Goal: Information Seeking & Learning: Learn about a topic

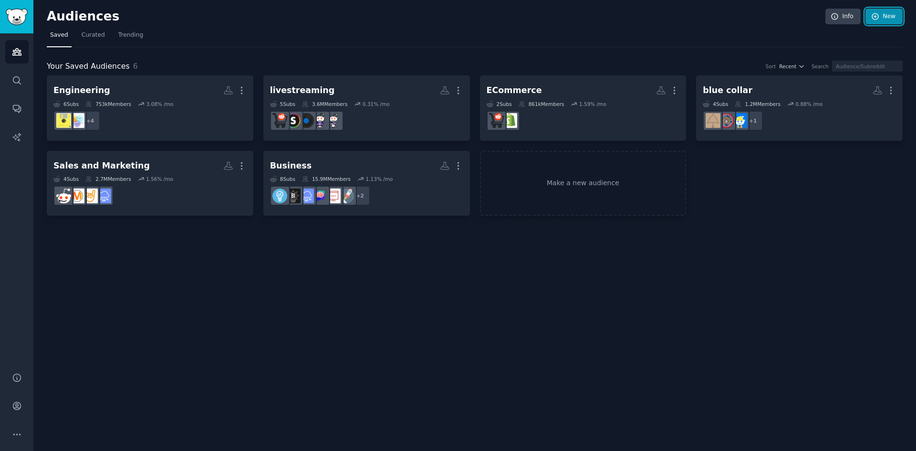
click at [875, 17] on icon at bounding box center [875, 16] width 9 height 9
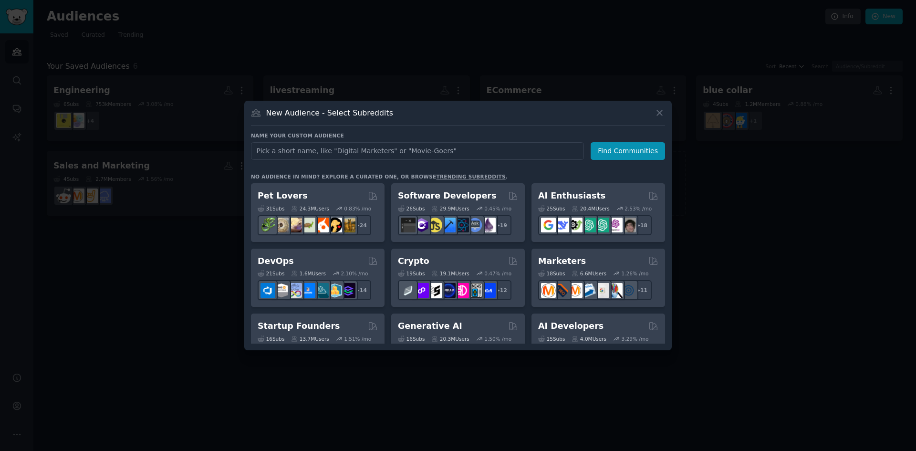
click at [400, 149] on input "text" at bounding box center [417, 151] width 333 height 18
type input "trading"
click button "Find Communities" at bounding box center [628, 151] width 74 height 18
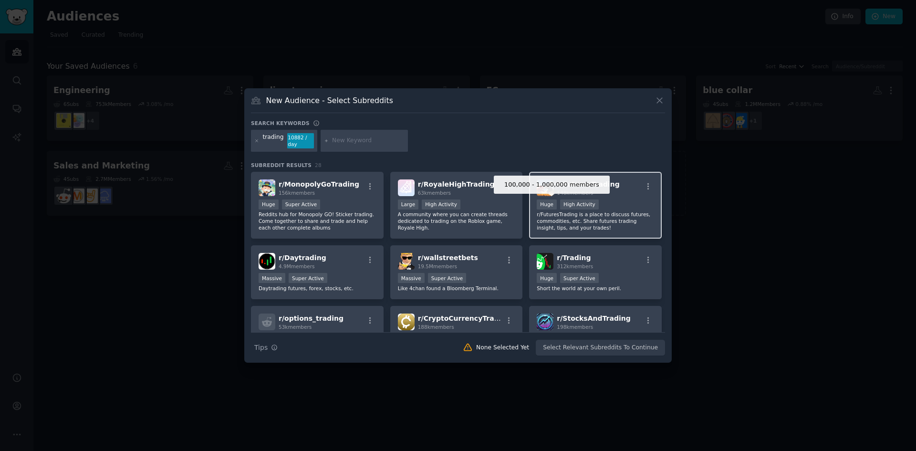
click at [552, 206] on div "Huge" at bounding box center [547, 204] width 20 height 10
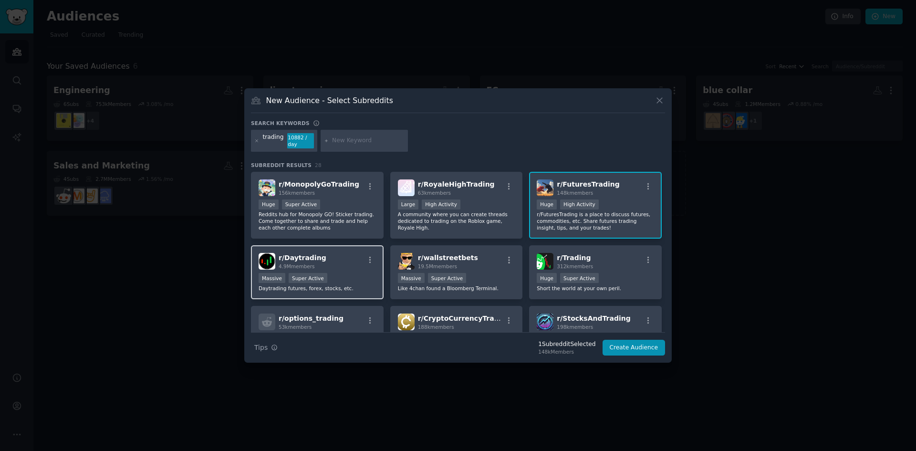
click at [321, 266] on div "r/ Daytrading 4.9M members" at bounding box center [317, 261] width 117 height 17
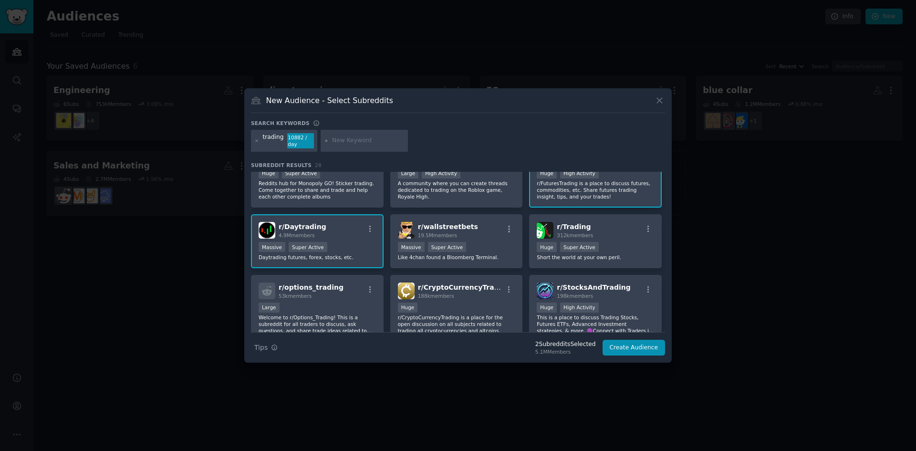
scroll to position [48, 0]
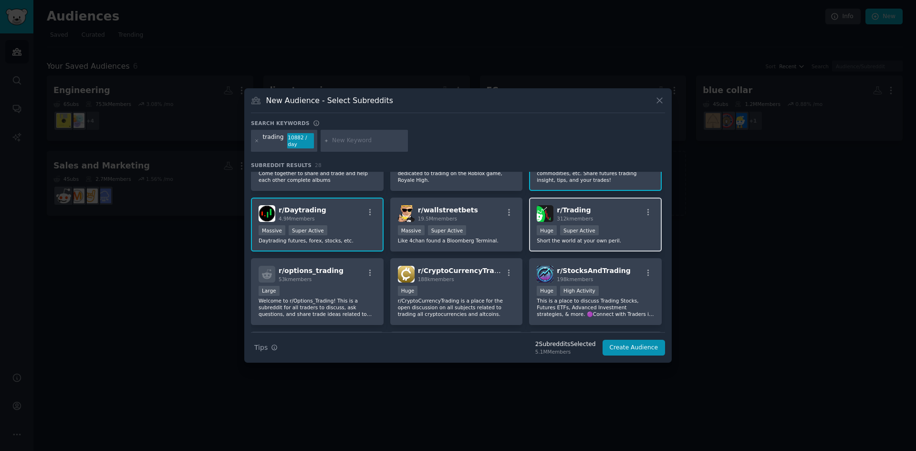
click at [567, 216] on span "312k members" at bounding box center [575, 219] width 36 height 6
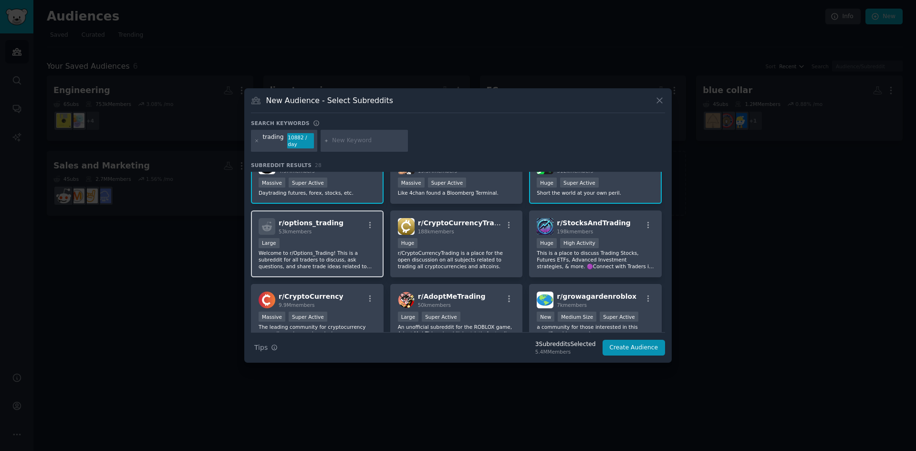
click at [336, 238] on div "Large" at bounding box center [317, 244] width 117 height 12
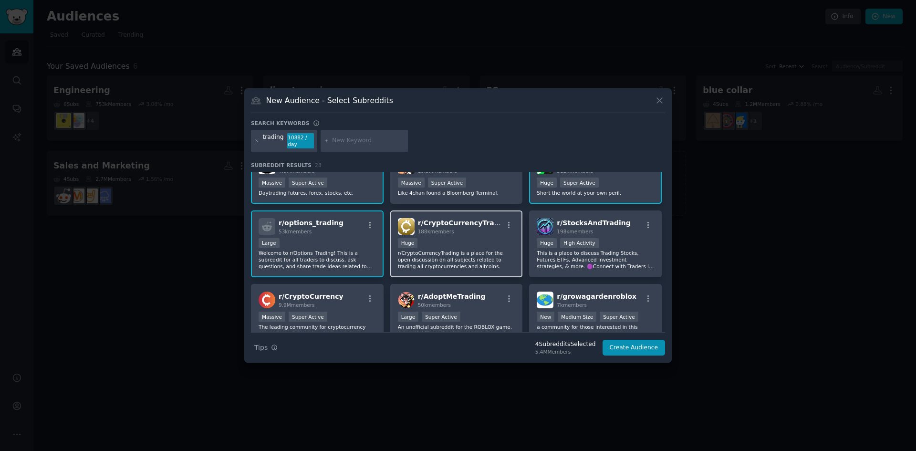
click at [456, 244] on div "100,000 - 1,000,000 members Huge" at bounding box center [456, 244] width 117 height 12
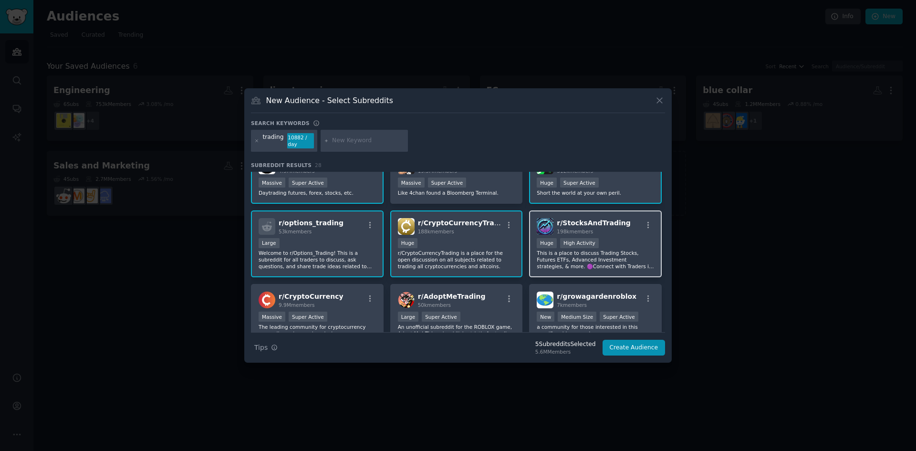
click at [595, 251] on p "This is a place to discuss Trading Stocks, Futures ETFs, Advanced Investment st…" at bounding box center [595, 259] width 117 height 20
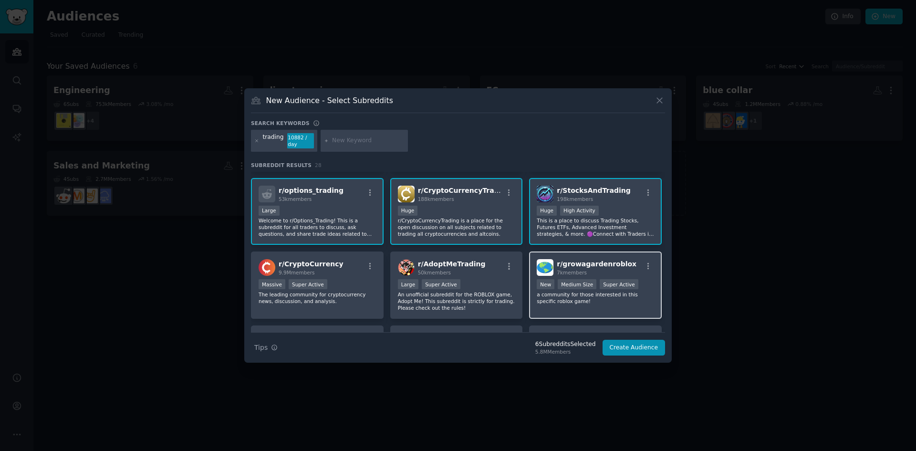
scroll to position [143, 0]
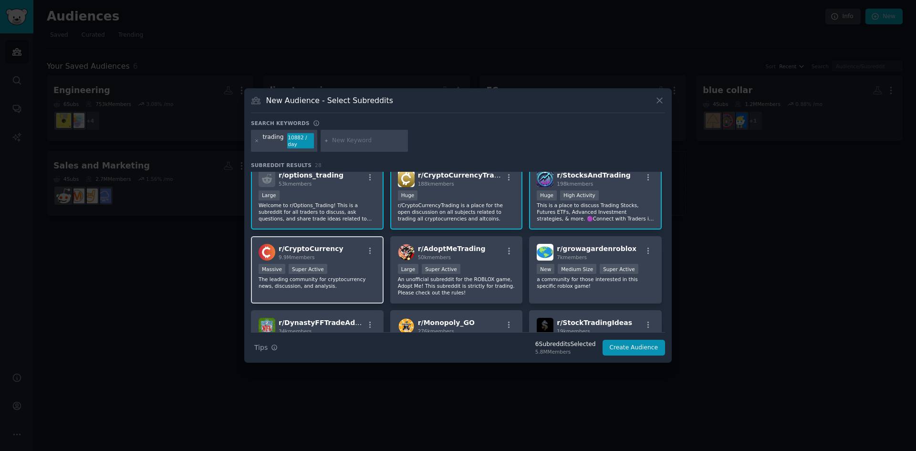
click at [302, 252] on span "r/ CryptoCurrency" at bounding box center [311, 249] width 65 height 8
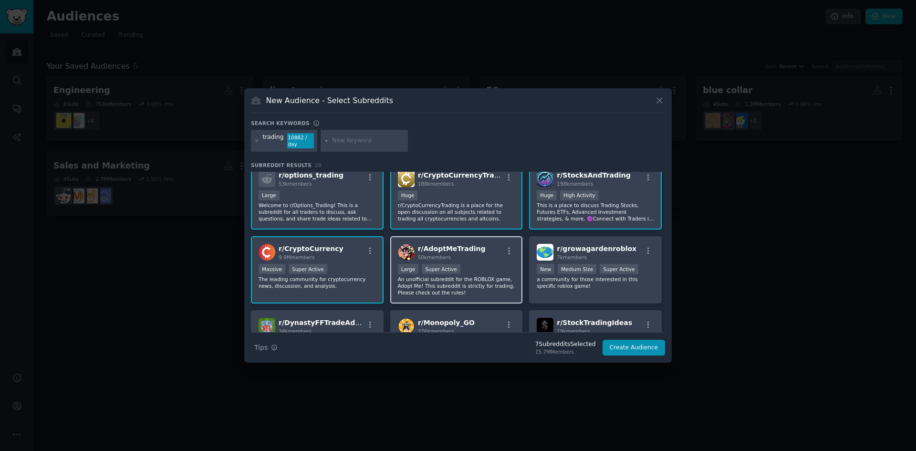
click at [480, 263] on div "r/ AdoptMeTrading 50k members >= 95th percentile for submissions / day Large Su…" at bounding box center [456, 269] width 133 height 67
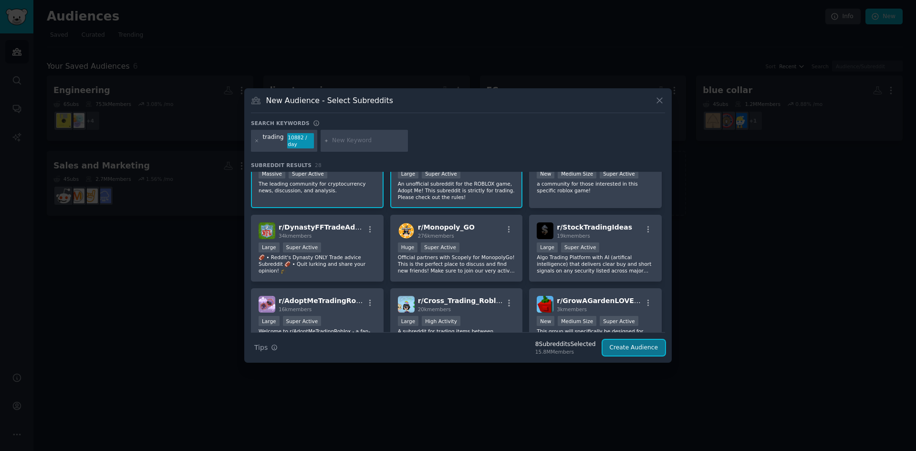
click at [649, 341] on button "Create Audience" at bounding box center [633, 348] width 63 height 16
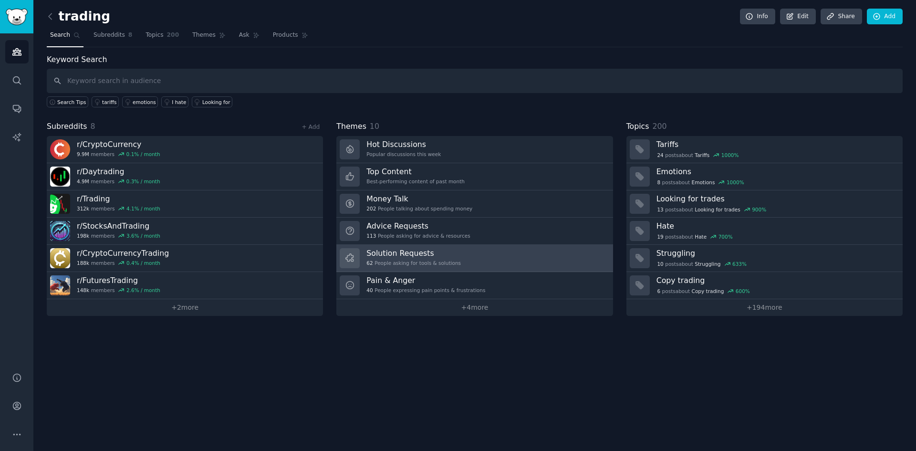
click at [416, 254] on h3 "Solution Requests" at bounding box center [413, 253] width 94 height 10
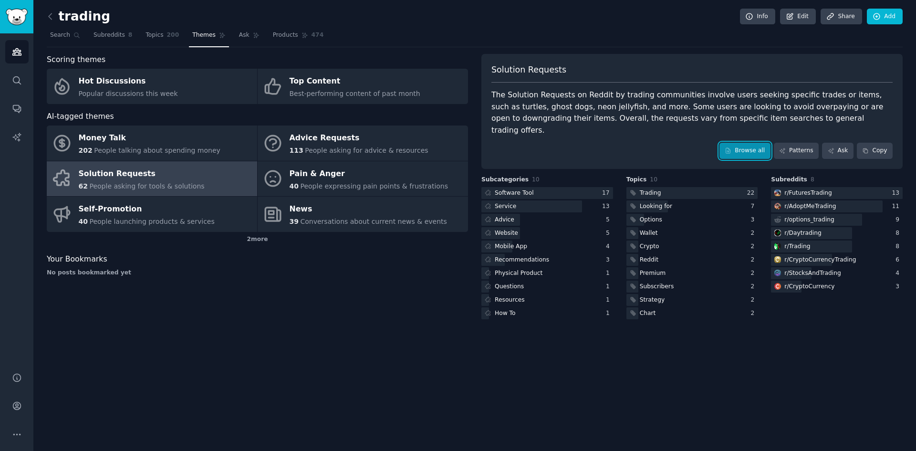
click at [731, 147] on icon at bounding box center [728, 150] width 7 height 7
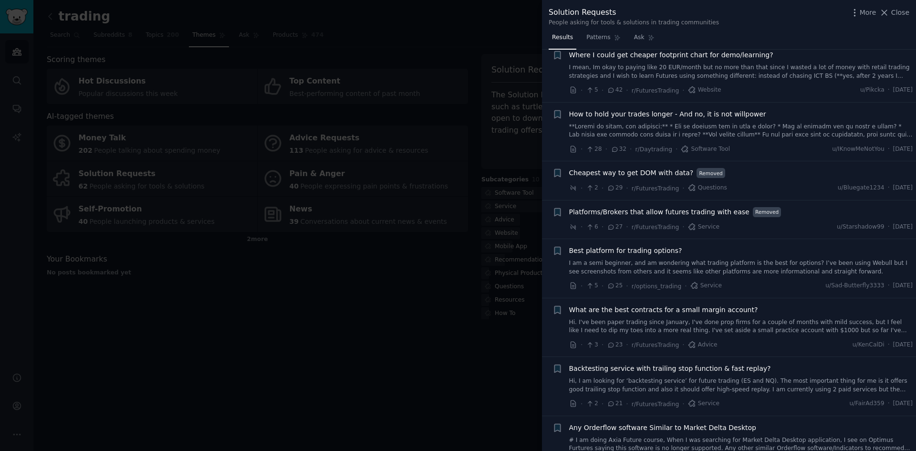
scroll to position [191, 0]
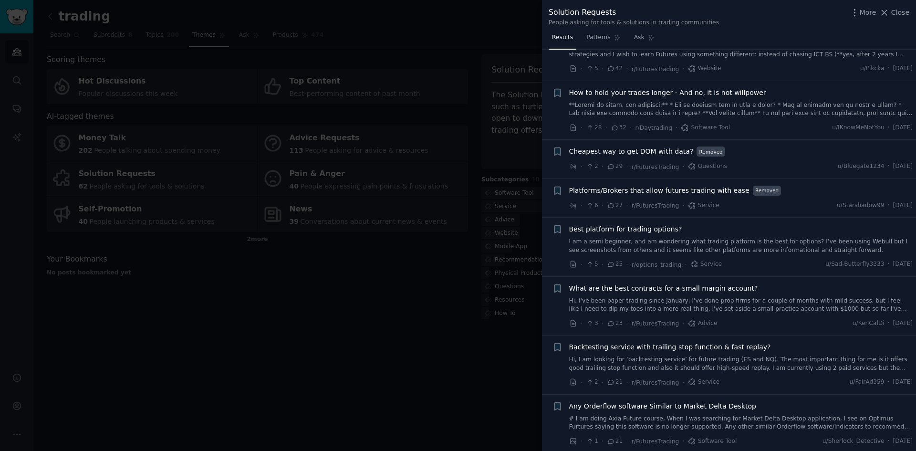
click at [612, 163] on icon at bounding box center [611, 166] width 9 height 7
click at [611, 165] on icon at bounding box center [611, 166] width 9 height 7
click at [768, 156] on div "Cheapest way to get DOM with data? Removed" at bounding box center [741, 151] width 344 height 10
click at [659, 150] on span "Cheapest way to get DOM with data?" at bounding box center [631, 151] width 125 height 10
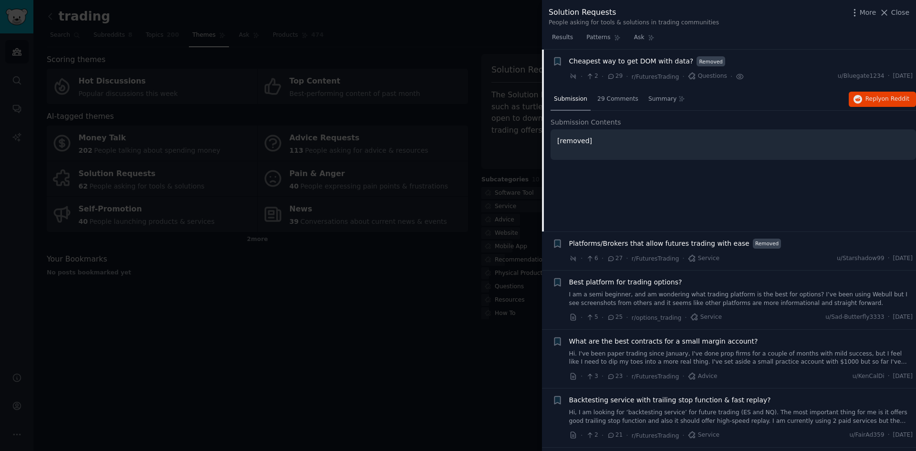
scroll to position [281, 0]
click at [860, 101] on icon "button" at bounding box center [857, 98] width 9 height 9
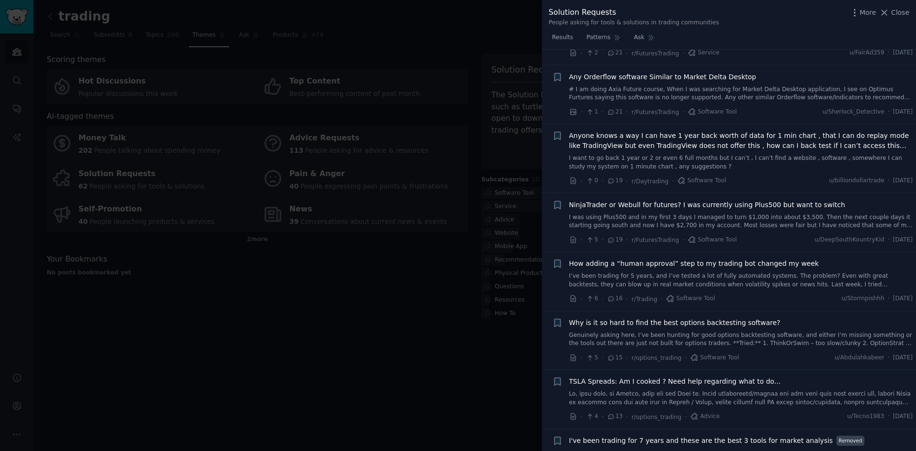
scroll to position [711, 0]
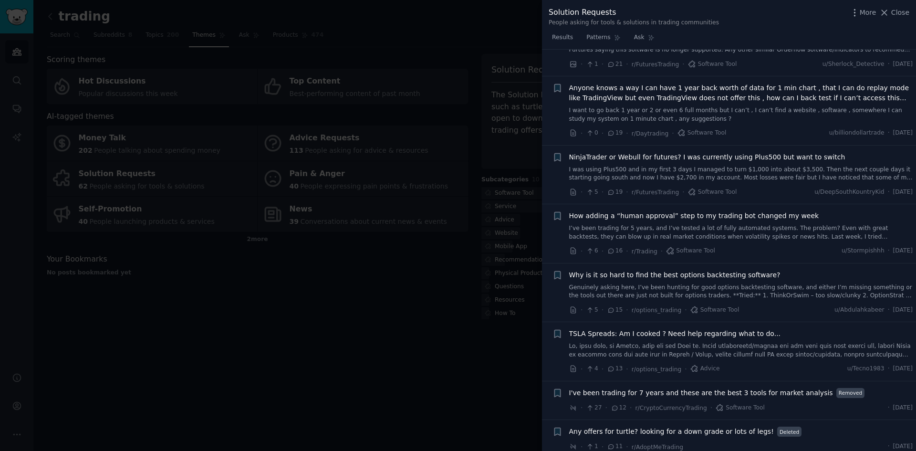
click at [686, 233] on link "I’ve been trading for 5 years, and I’ve tested a lot of fully automated systems…" at bounding box center [741, 232] width 344 height 17
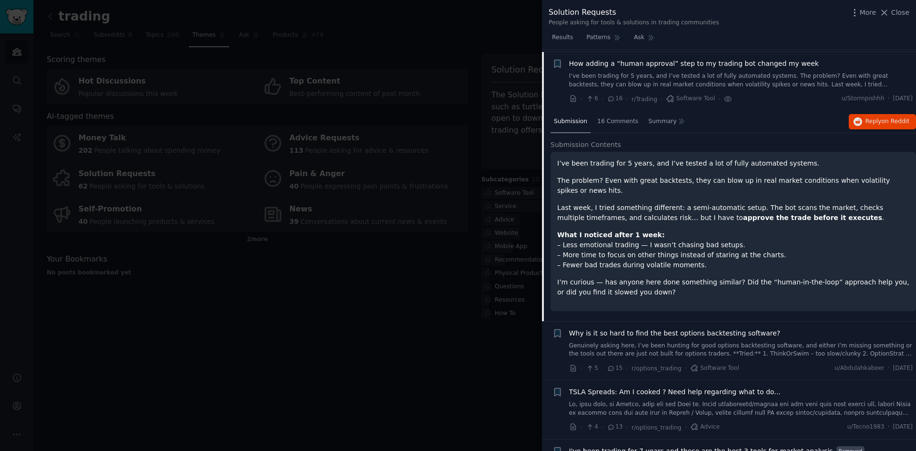
scroll to position [723, 0]
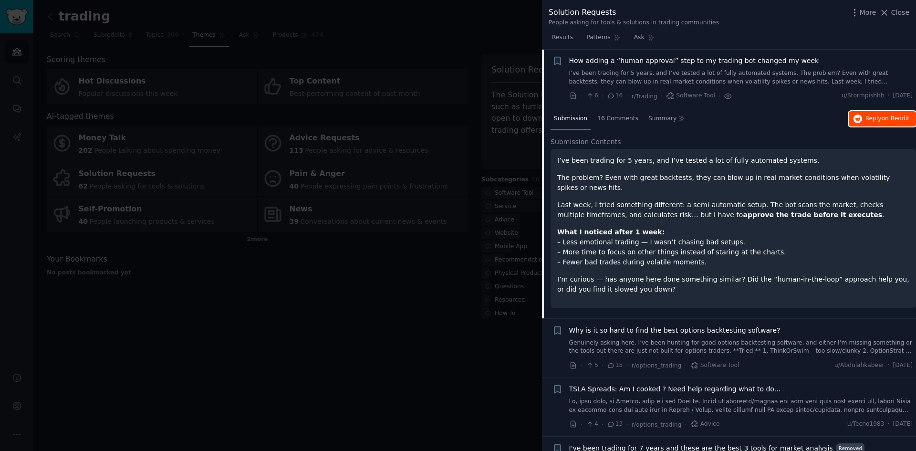
click at [866, 120] on span "Reply on Reddit" at bounding box center [887, 118] width 44 height 9
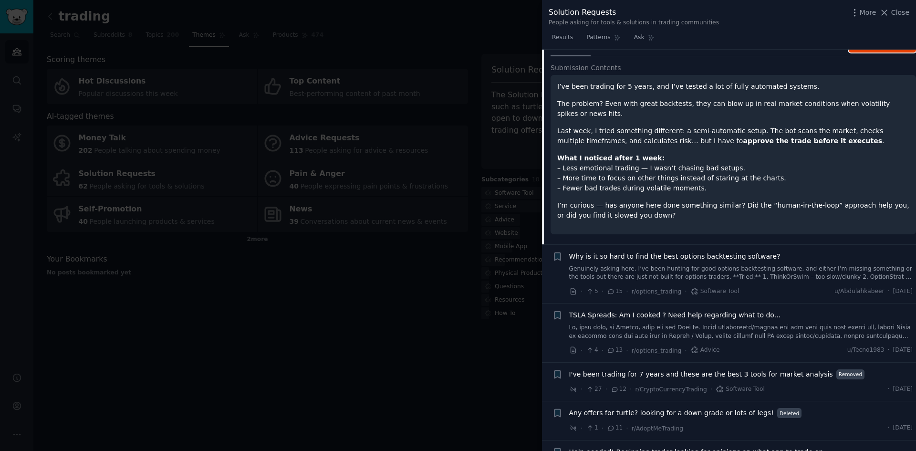
scroll to position [818, 0]
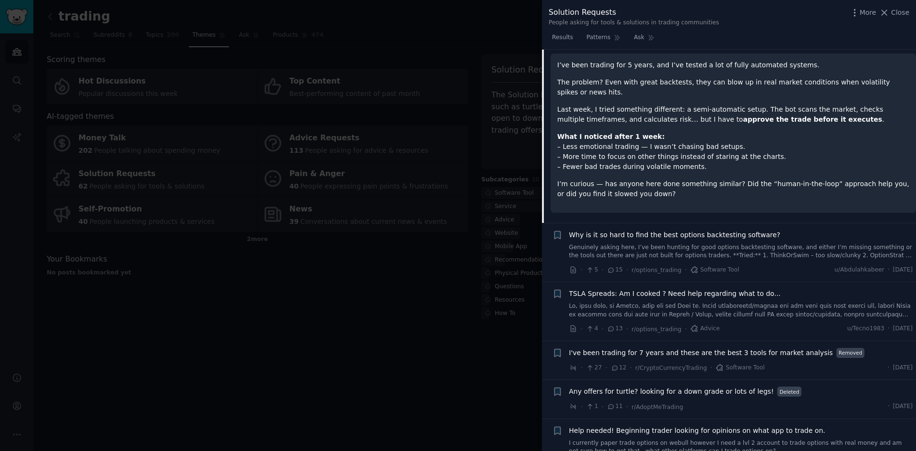
click at [739, 243] on link "Genuinely asking here, I’ve been hunting for good options backtesting software,…" at bounding box center [741, 251] width 344 height 17
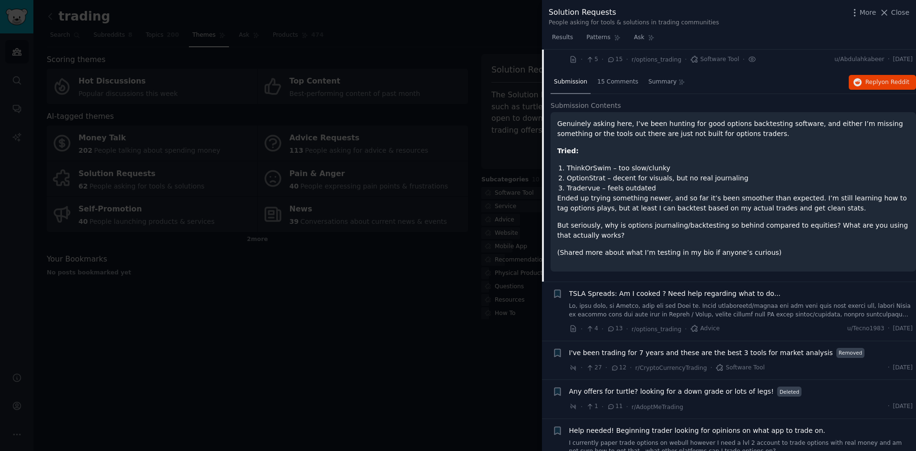
scroll to position [781, 0]
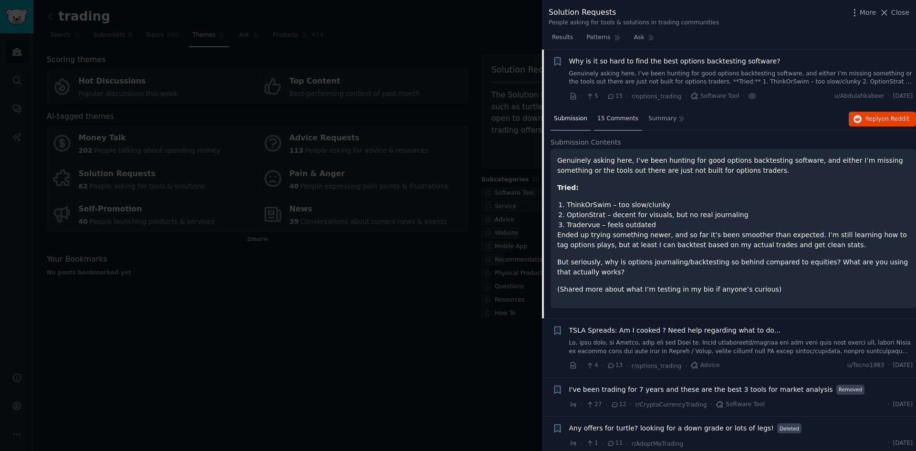
click at [625, 120] on span "15 Comments" at bounding box center [617, 118] width 41 height 9
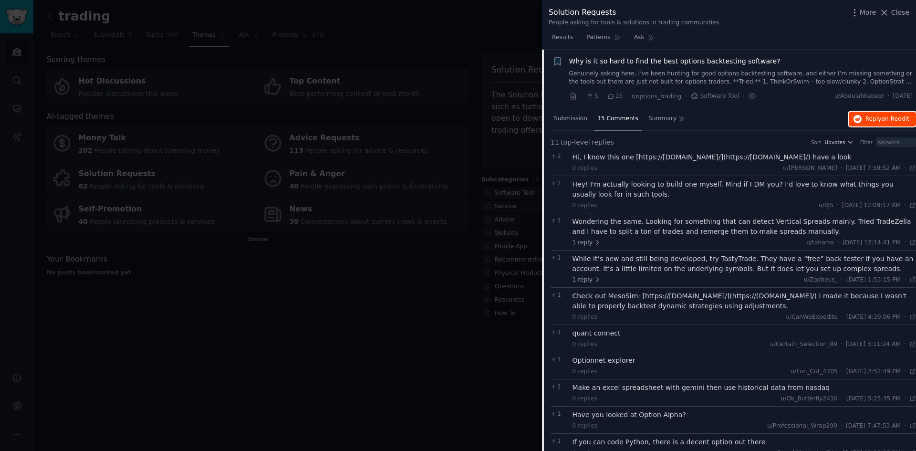
click at [867, 118] on span "Reply on Reddit" at bounding box center [887, 119] width 44 height 9
click at [556, 114] on div "Submission" at bounding box center [571, 119] width 40 height 23
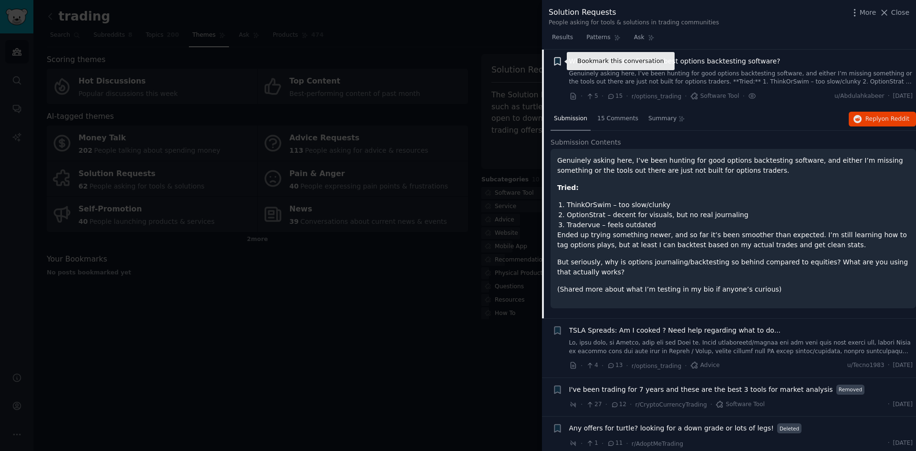
click at [556, 64] on icon "button" at bounding box center [557, 61] width 10 height 10
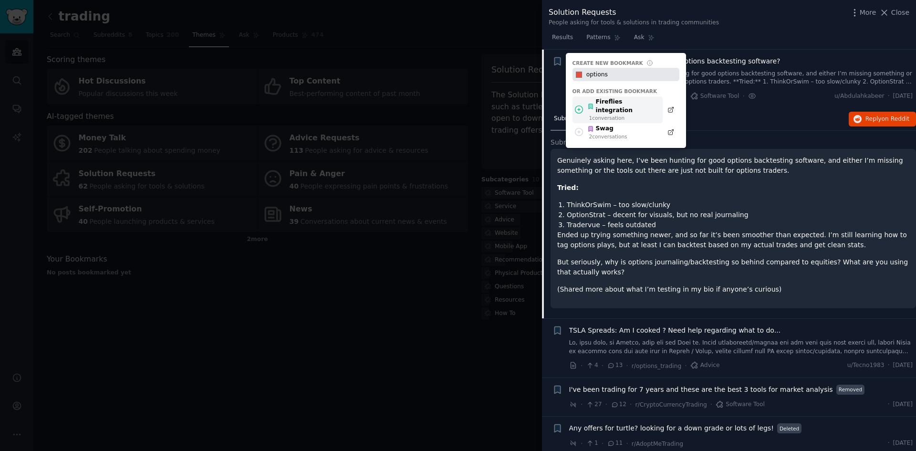
type input "options"
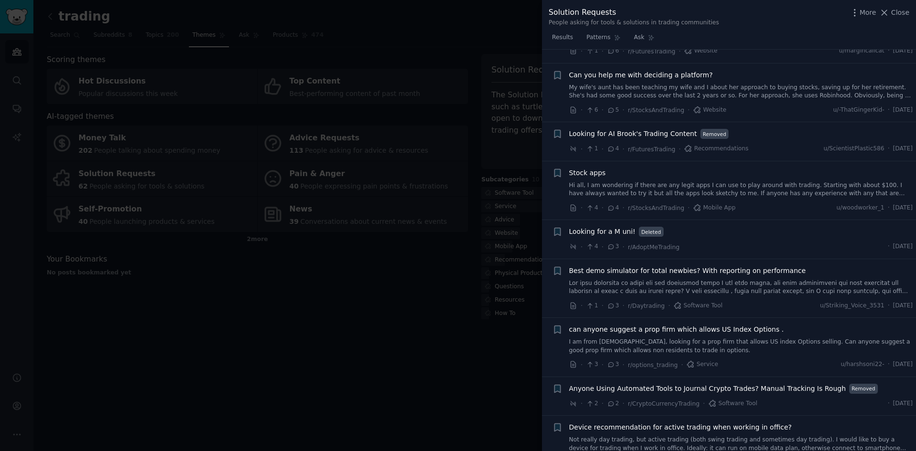
scroll to position [1879, 0]
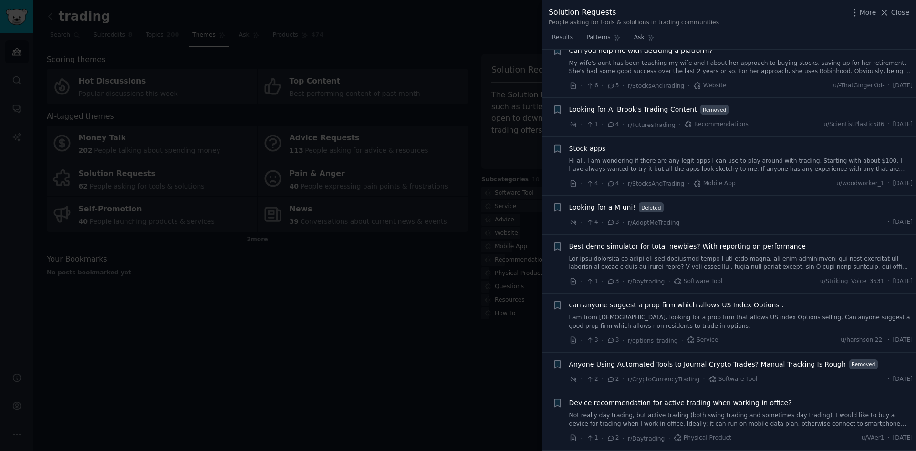
click at [665, 262] on link at bounding box center [741, 263] width 344 height 17
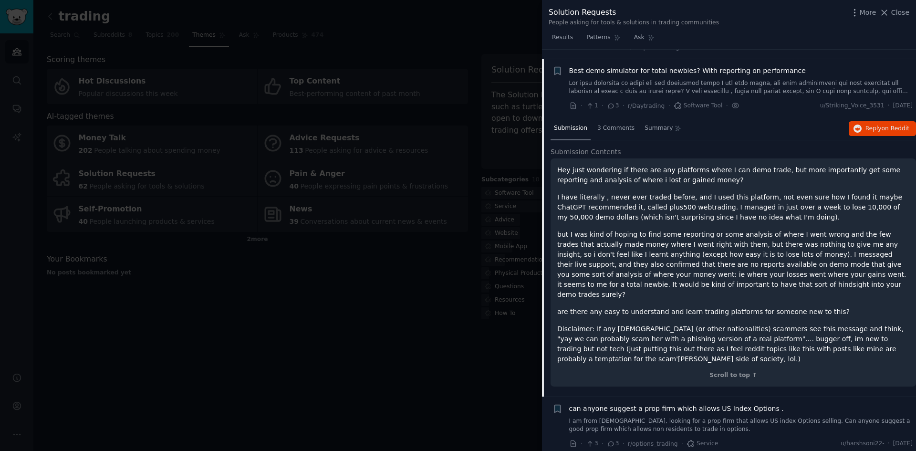
scroll to position [1853, 0]
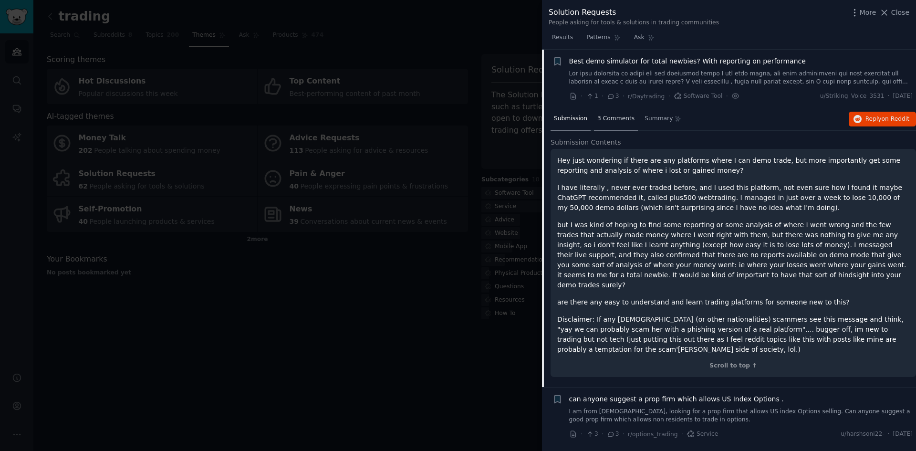
click at [613, 121] on span "3 Comments" at bounding box center [615, 118] width 37 height 9
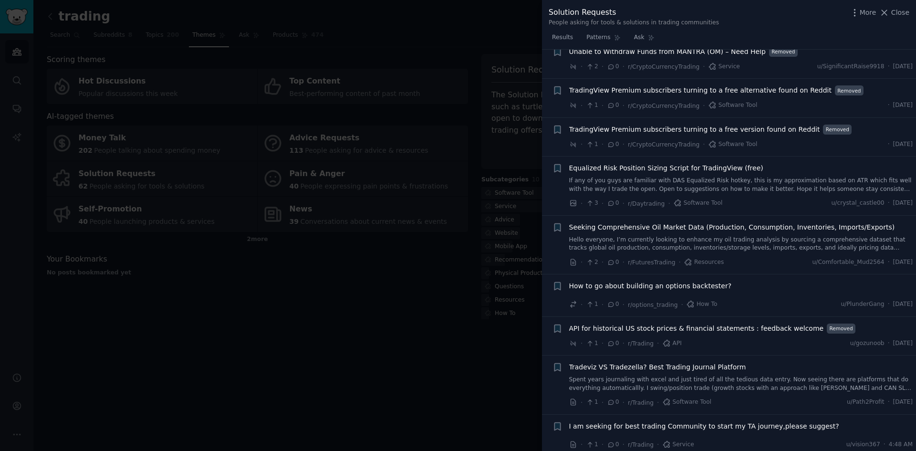
scroll to position [2921, 0]
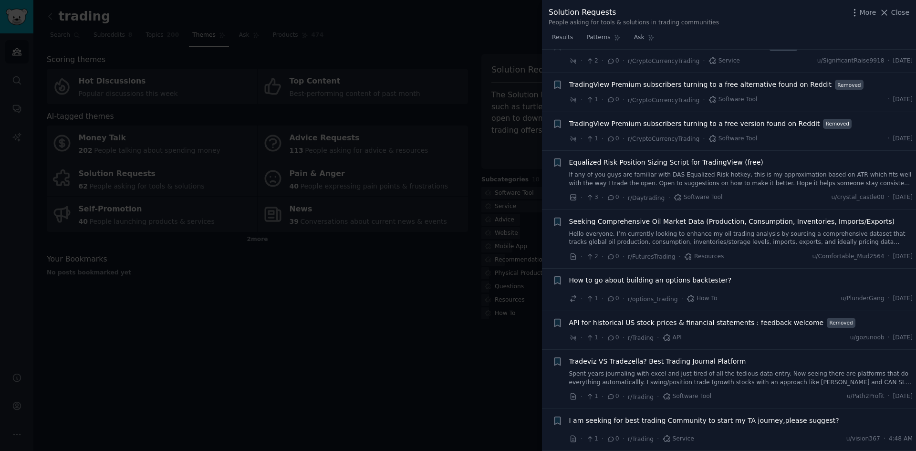
click at [669, 237] on link "Hello everyone, I’m currently looking to enhance my oil trading analysis by sou…" at bounding box center [741, 238] width 344 height 17
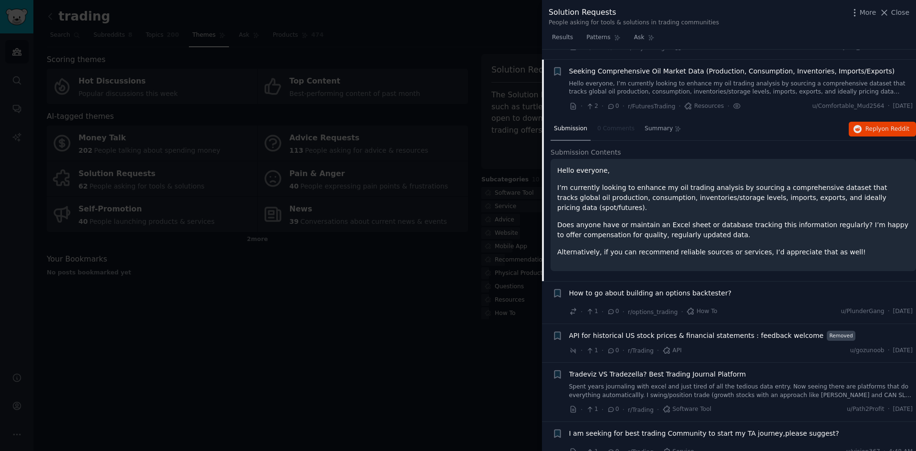
scroll to position [2912, 0]
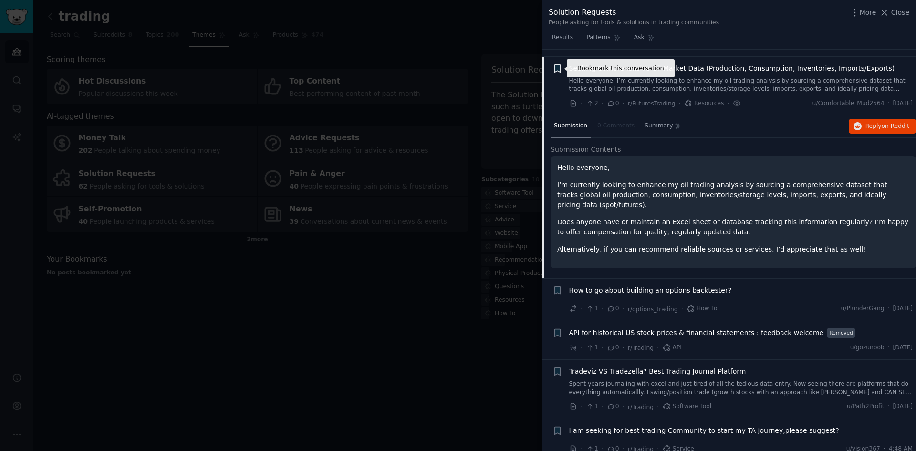
click at [560, 69] on icon "button" at bounding box center [557, 68] width 6 height 8
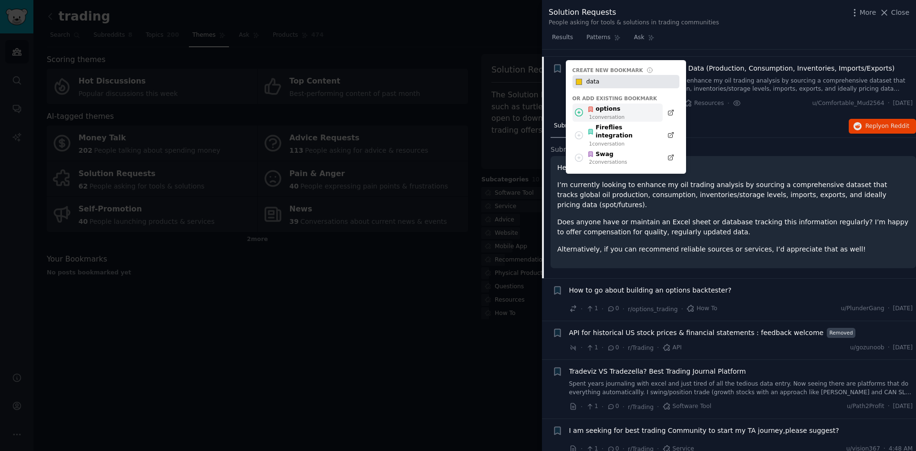
type input "data"
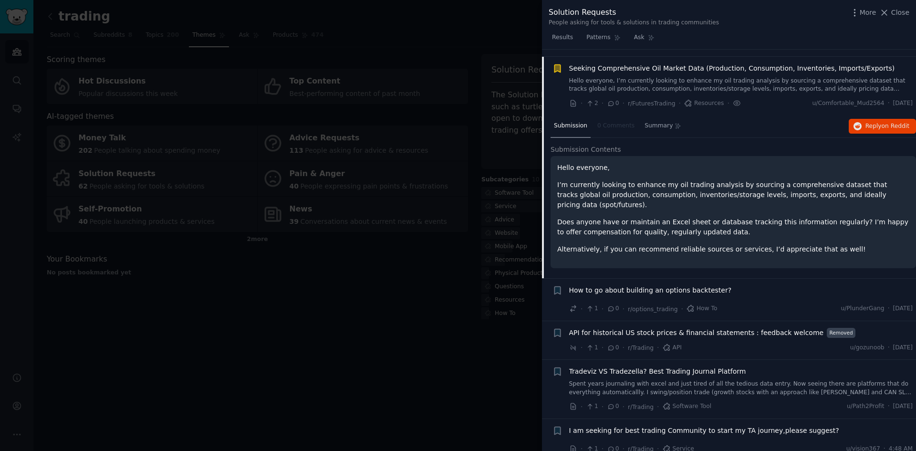
click at [741, 287] on div "How to go about building an options backtester?" at bounding box center [741, 291] width 344 height 13
click at [707, 285] on span "How to go about building an options backtester?" at bounding box center [650, 290] width 163 height 10
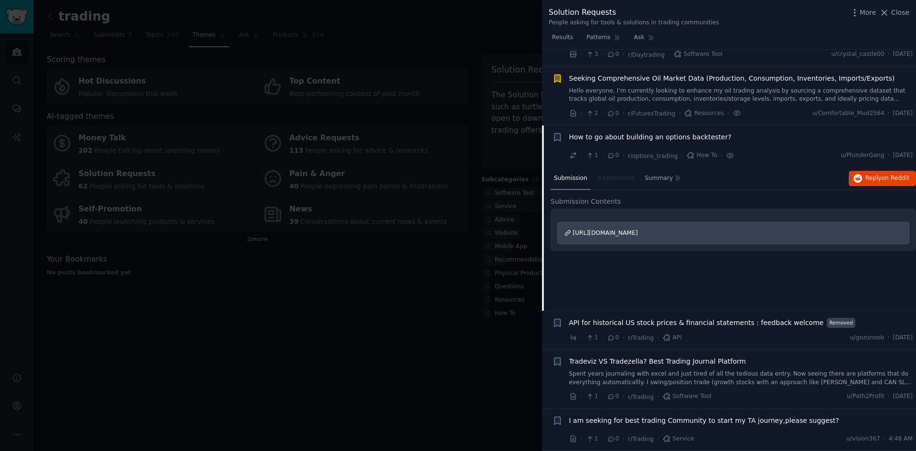
scroll to position [2902, 0]
click at [638, 232] on span "https://www.reddit.com/r/algotrading/comments/1m71jlg/how_to_go_about_building_…" at bounding box center [605, 232] width 65 height 7
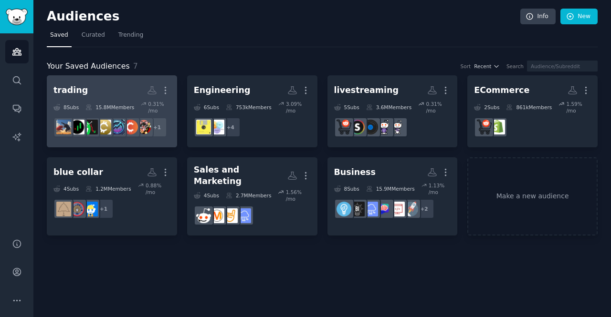
click at [100, 94] on h2 "trading More" at bounding box center [111, 90] width 117 height 17
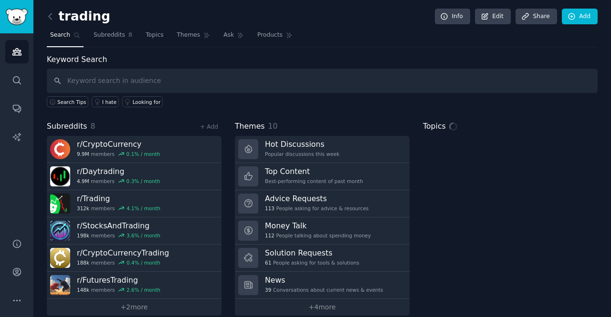
click at [122, 74] on input "text" at bounding box center [322, 81] width 551 height 24
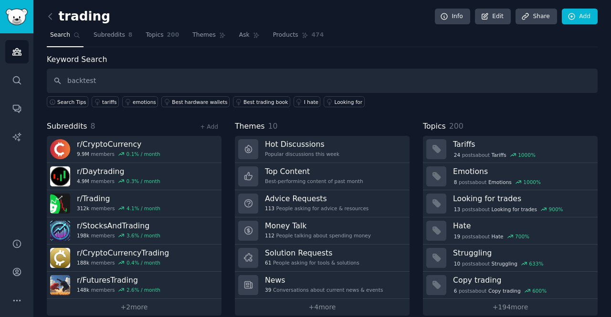
type input "backtest"
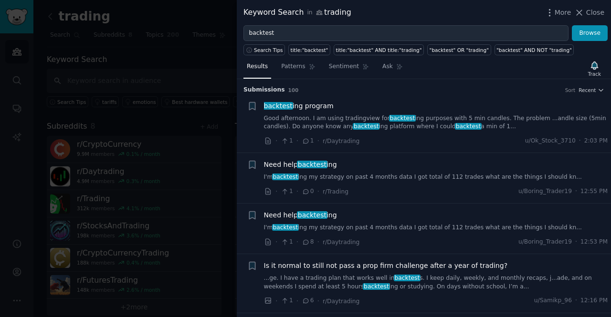
click at [365, 124] on link "Good afternoon. I am using tradingview for backtest ing purposes with 5 min can…" at bounding box center [436, 122] width 344 height 17
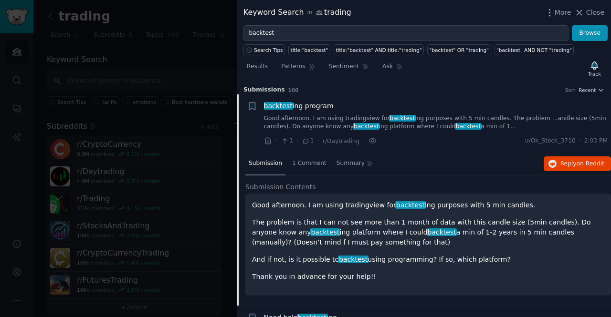
scroll to position [15, 0]
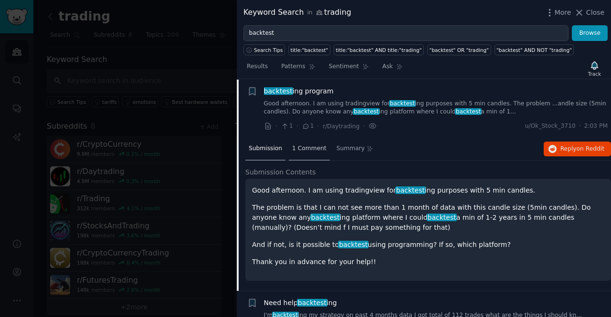
click at [297, 150] on span "1 Comment" at bounding box center [309, 149] width 34 height 9
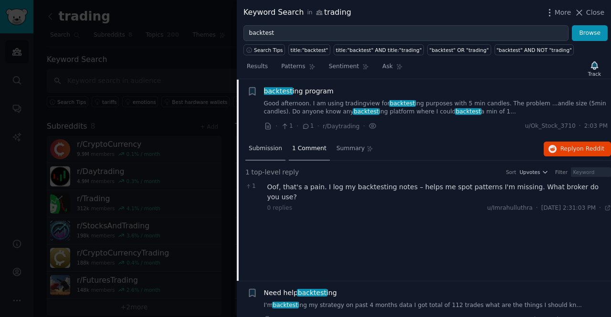
click at [275, 148] on span "Submission" at bounding box center [265, 149] width 33 height 9
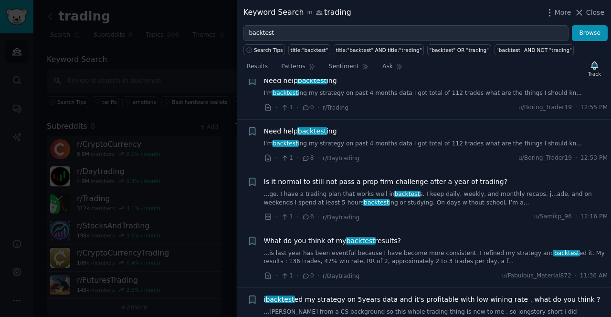
scroll to position [238, 0]
click at [349, 141] on link "I'm backtest ing my strategy on past 4 months data I got total of 112 trades wh…" at bounding box center [436, 143] width 344 height 9
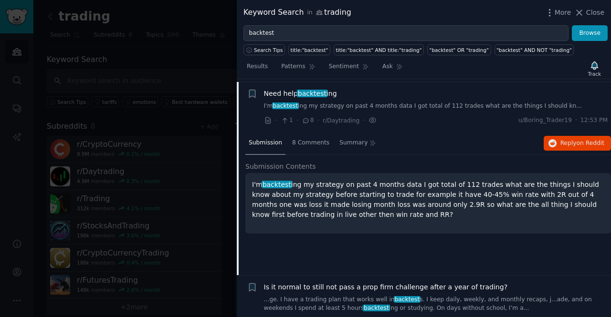
scroll to position [124, 0]
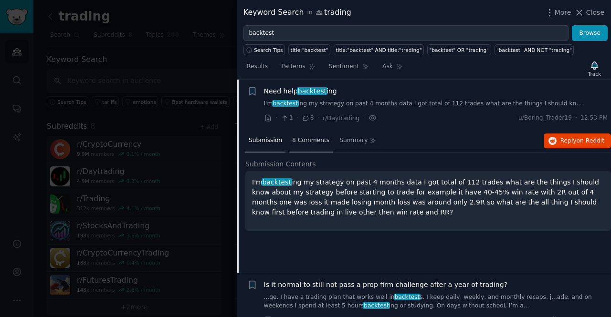
click at [315, 143] on span "8 Comments" at bounding box center [310, 140] width 37 height 9
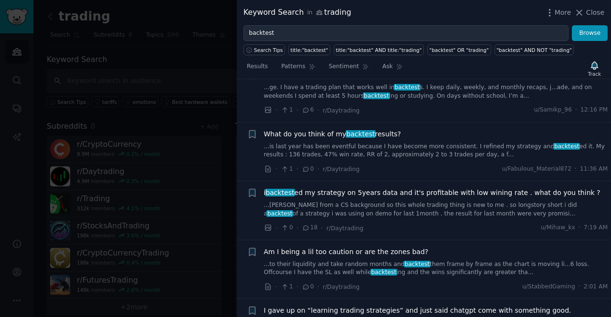
scroll to position [370, 0]
click at [363, 145] on link "...is last year has been eventful because I have become more consistent. I refi…" at bounding box center [436, 151] width 344 height 17
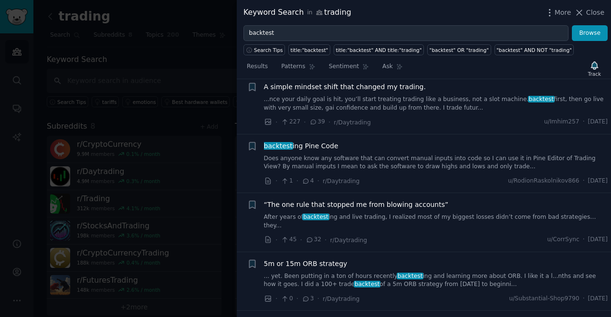
scroll to position [3723, 0]
